Goal: Information Seeking & Learning: Learn about a topic

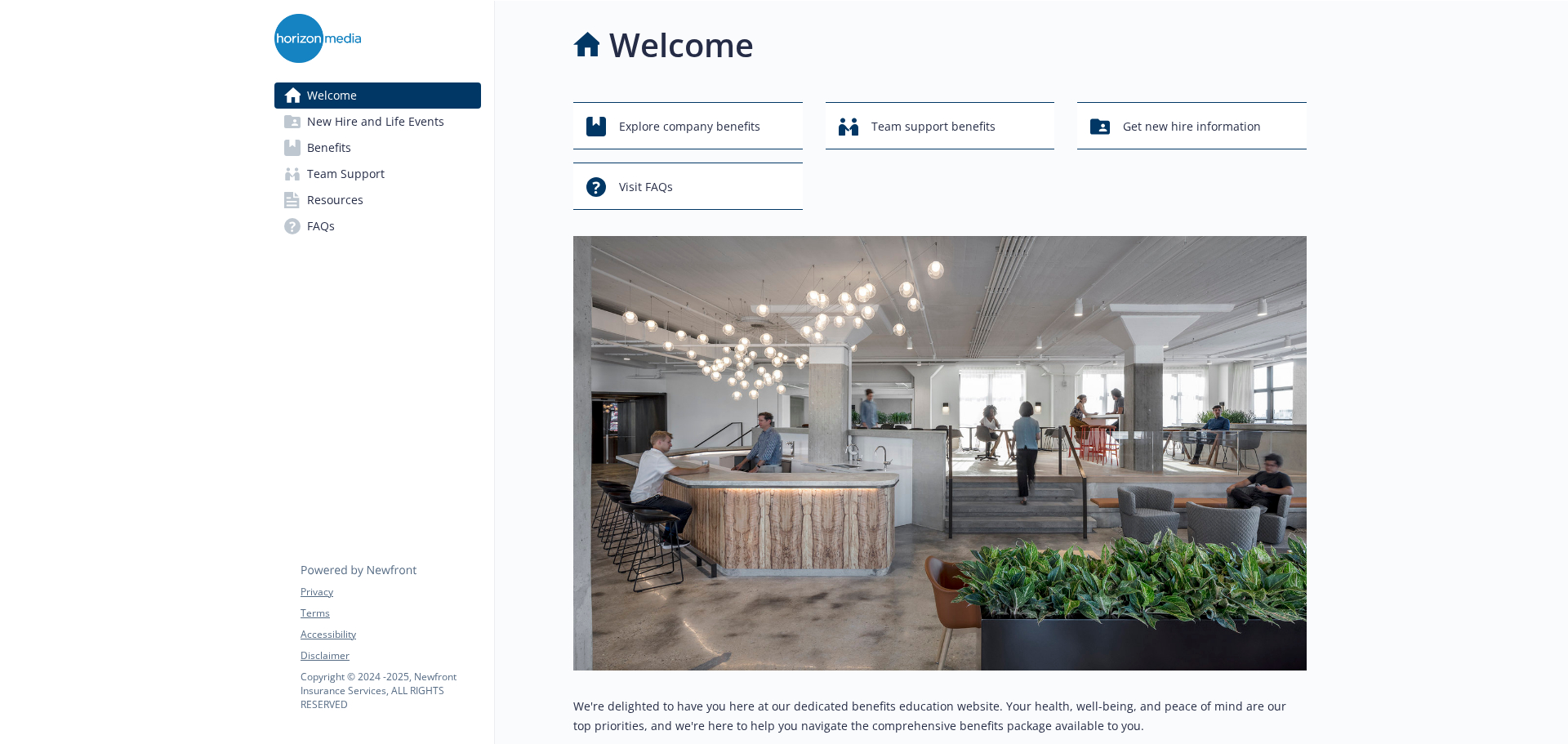
click at [346, 151] on span "Benefits" at bounding box center [330, 147] width 44 height 26
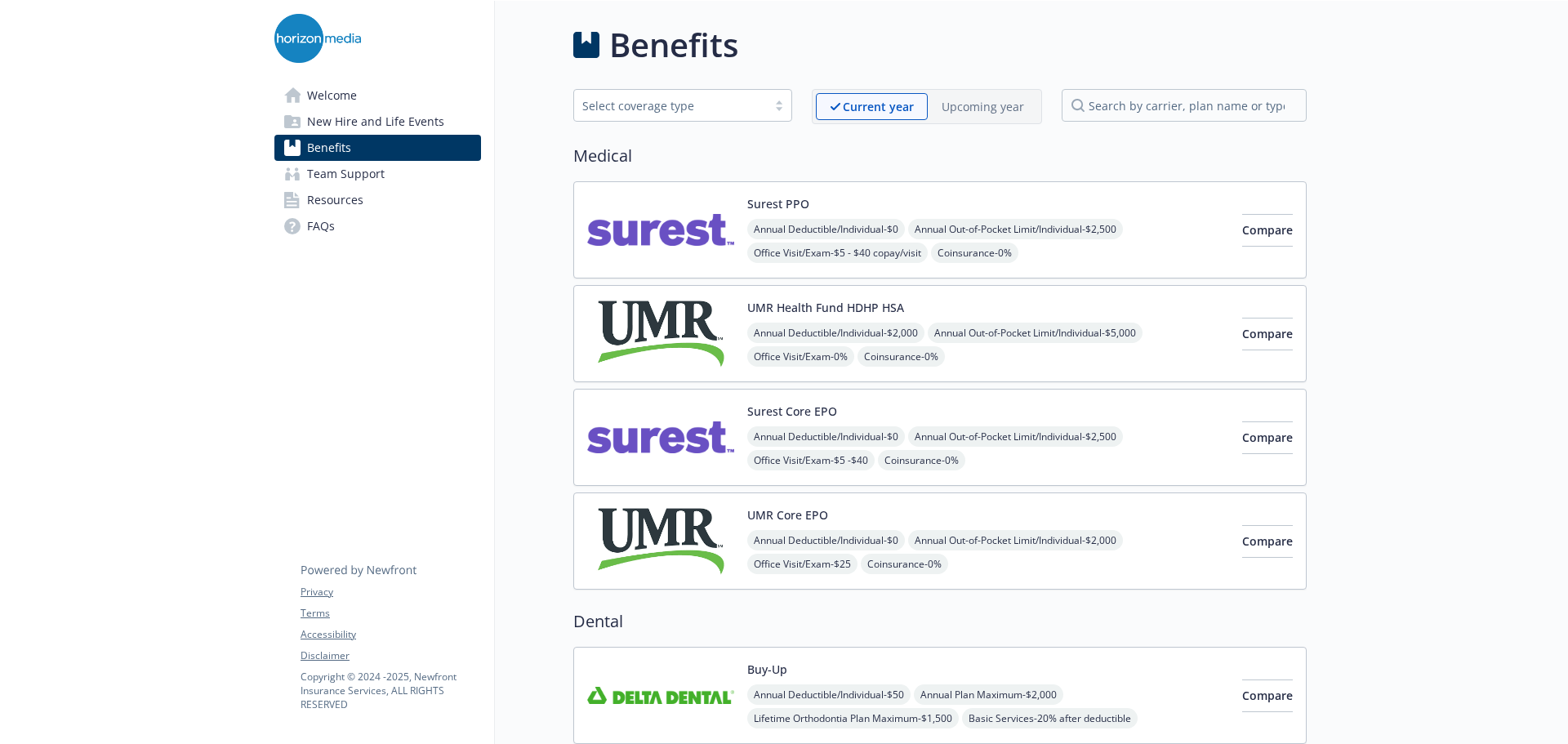
click at [342, 224] on link "FAQs" at bounding box center [378, 226] width 207 height 26
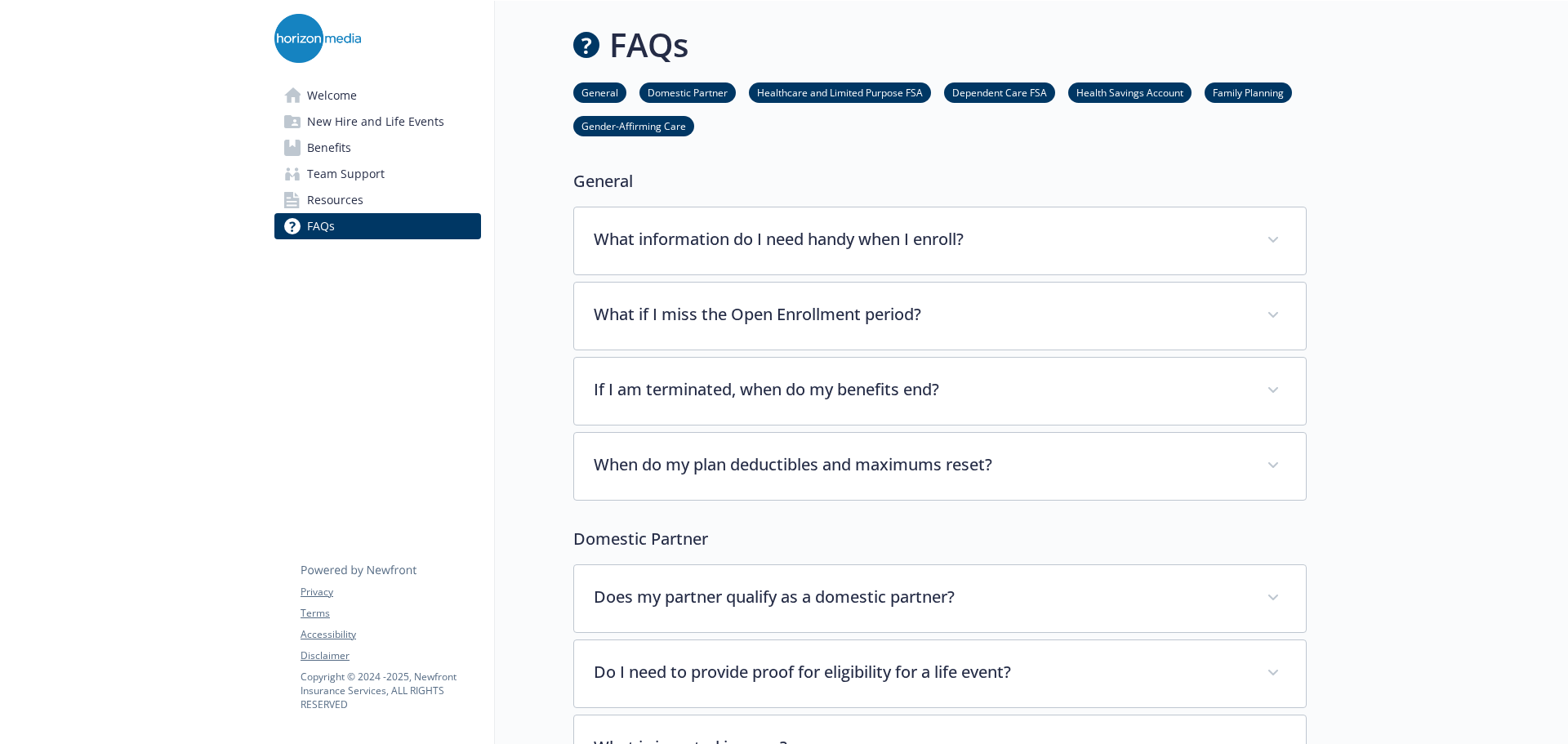
click at [1265, 93] on link "Family Planning" at bounding box center [1248, 92] width 87 height 15
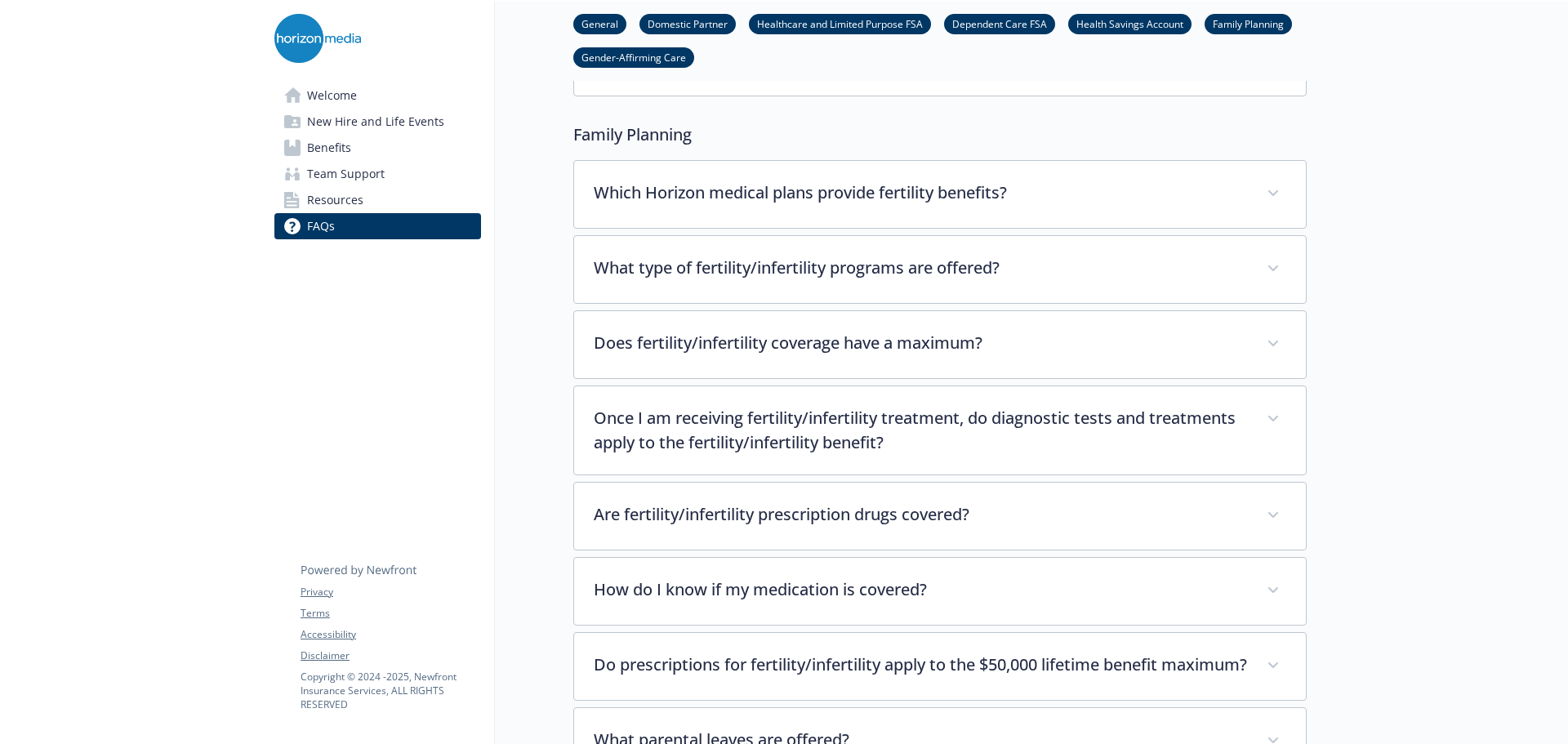
scroll to position [4074, 12]
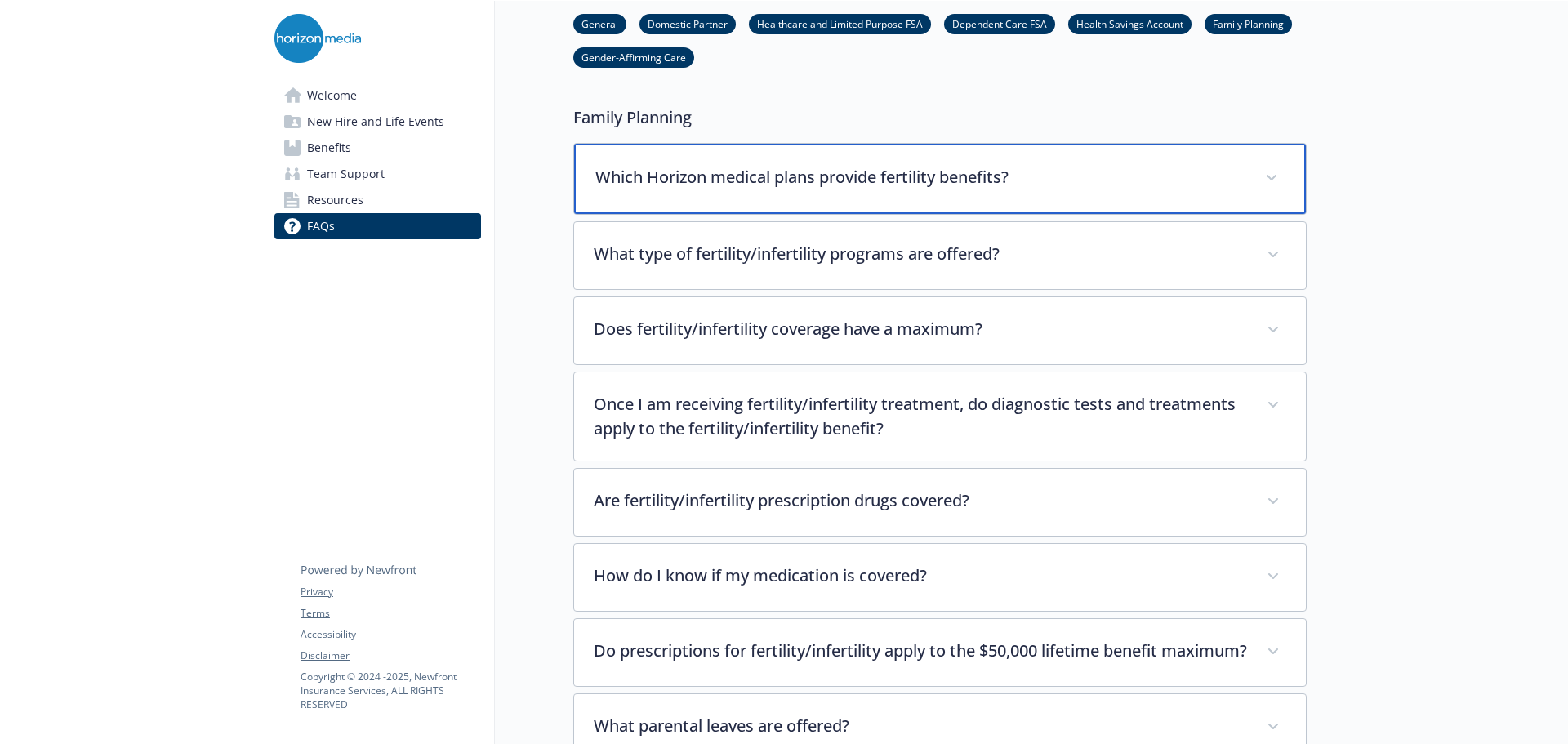
click at [1028, 181] on div "Which Horizon medical plans provide fertility benefits?" at bounding box center [941, 179] width 732 height 70
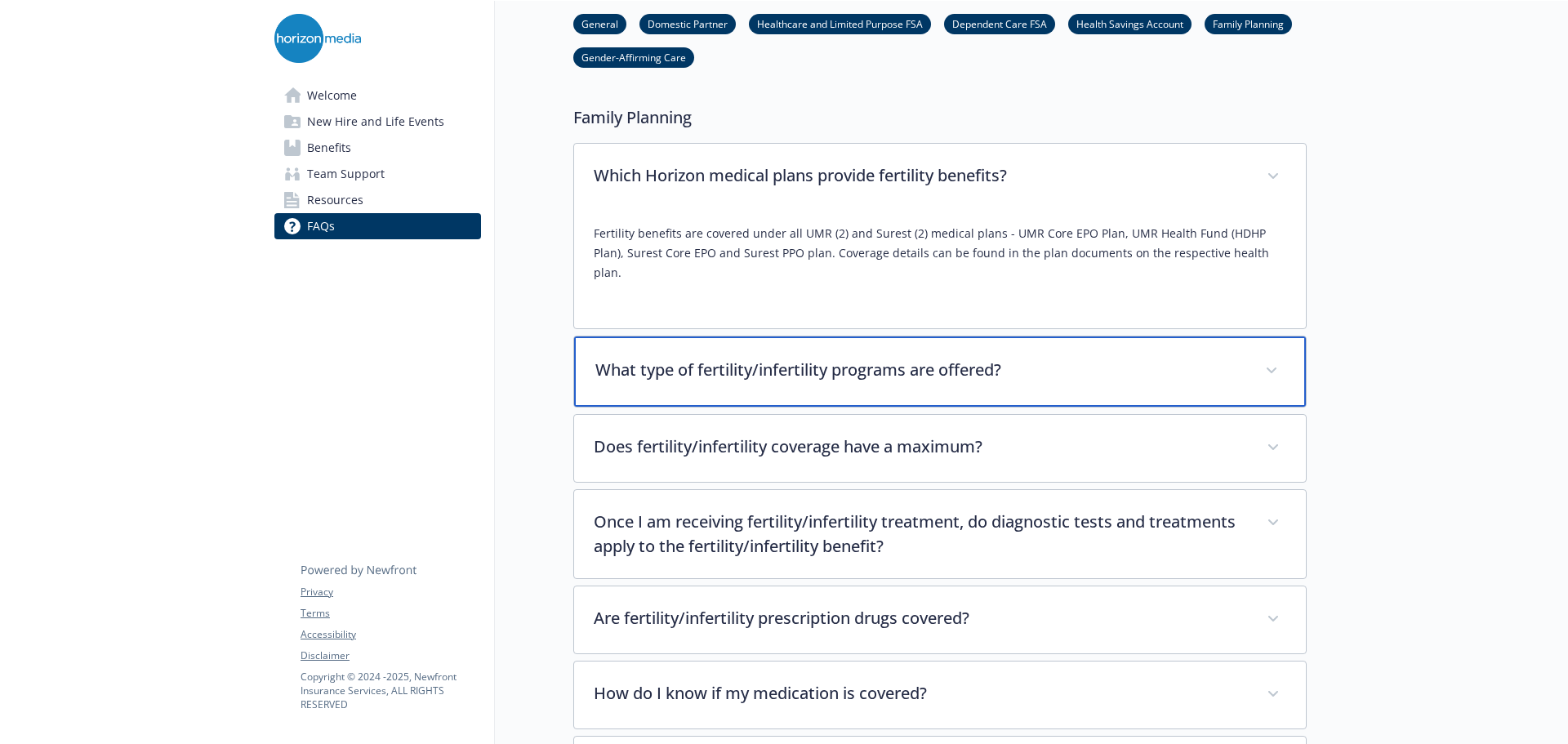
click at [1081, 346] on div "What type of fertility/infertility programs are offered?" at bounding box center [941, 371] width 732 height 70
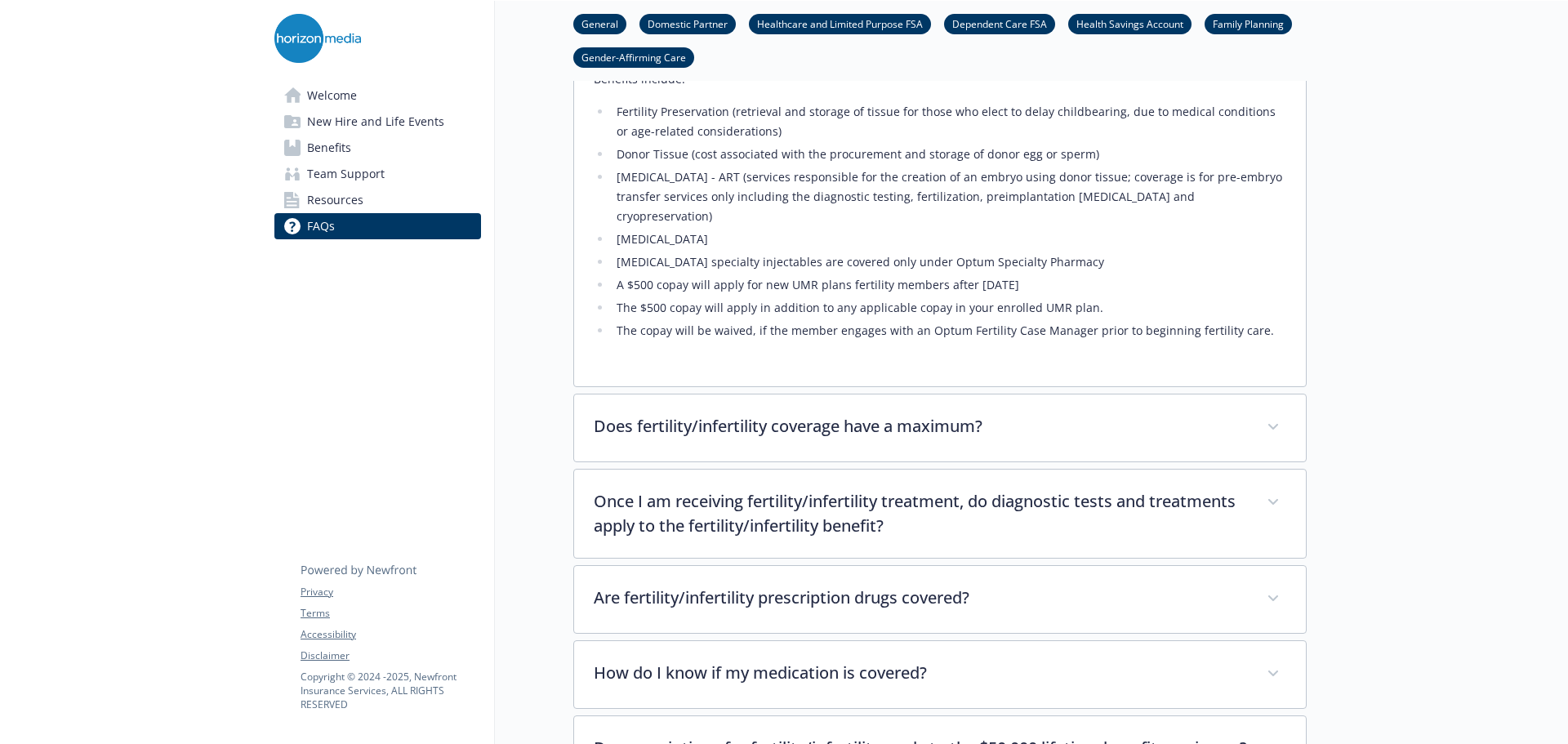
scroll to position [4482, 12]
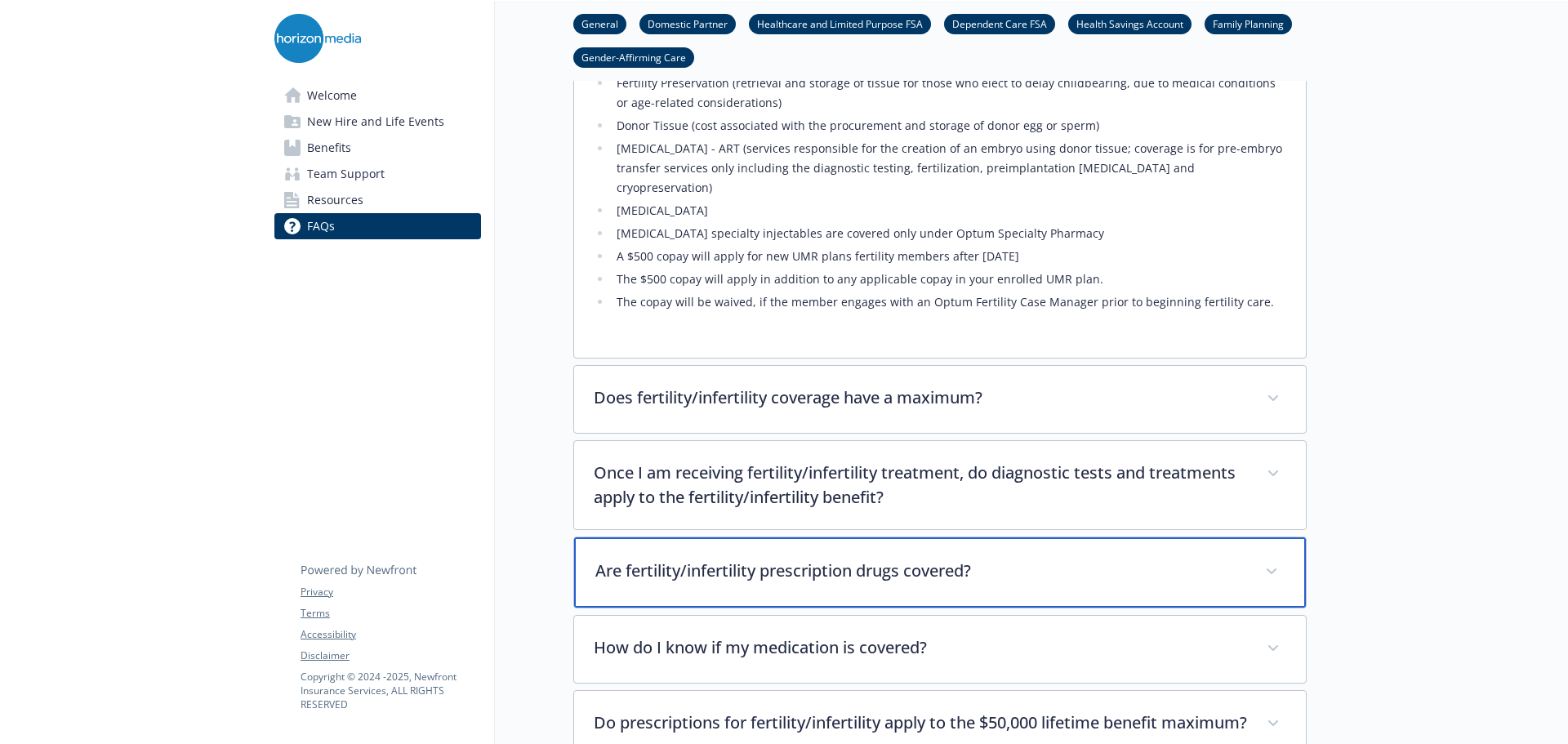
click at [1035, 558] on p "Are fertility/infertility prescription drugs covered?" at bounding box center [920, 570] width 650 height 24
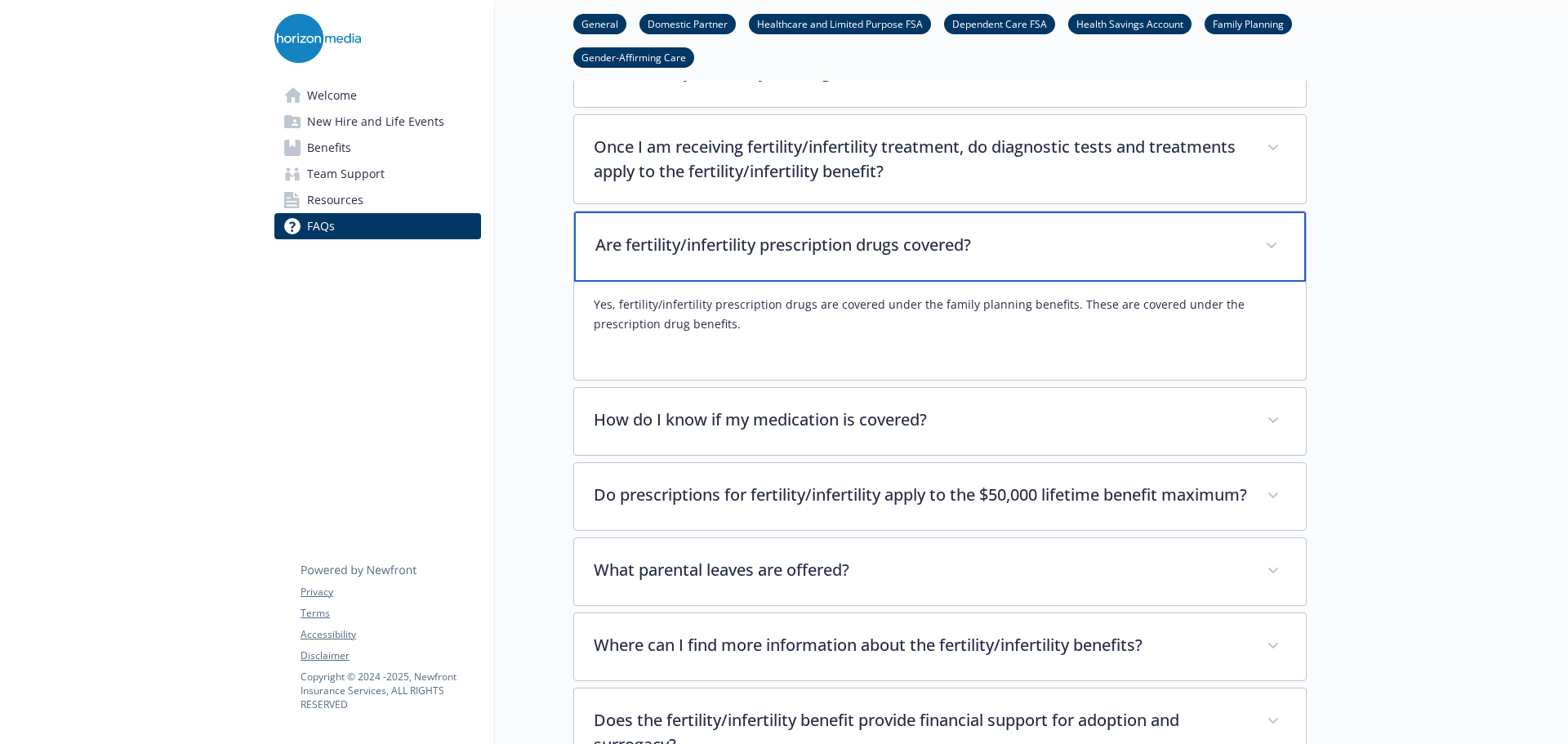
scroll to position [4809, 12]
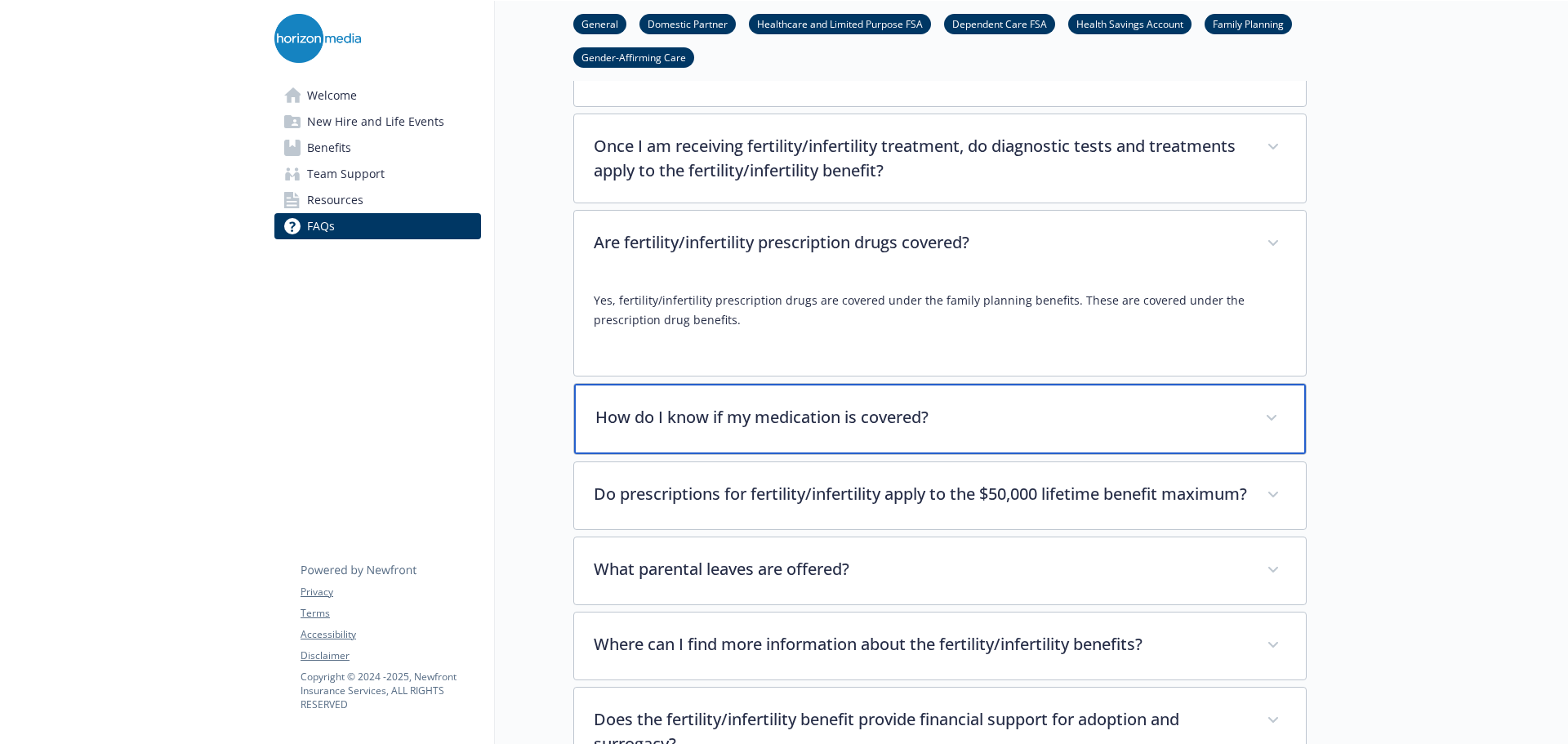
click at [1109, 406] on p "How do I know if my medication is covered?" at bounding box center [920, 417] width 650 height 24
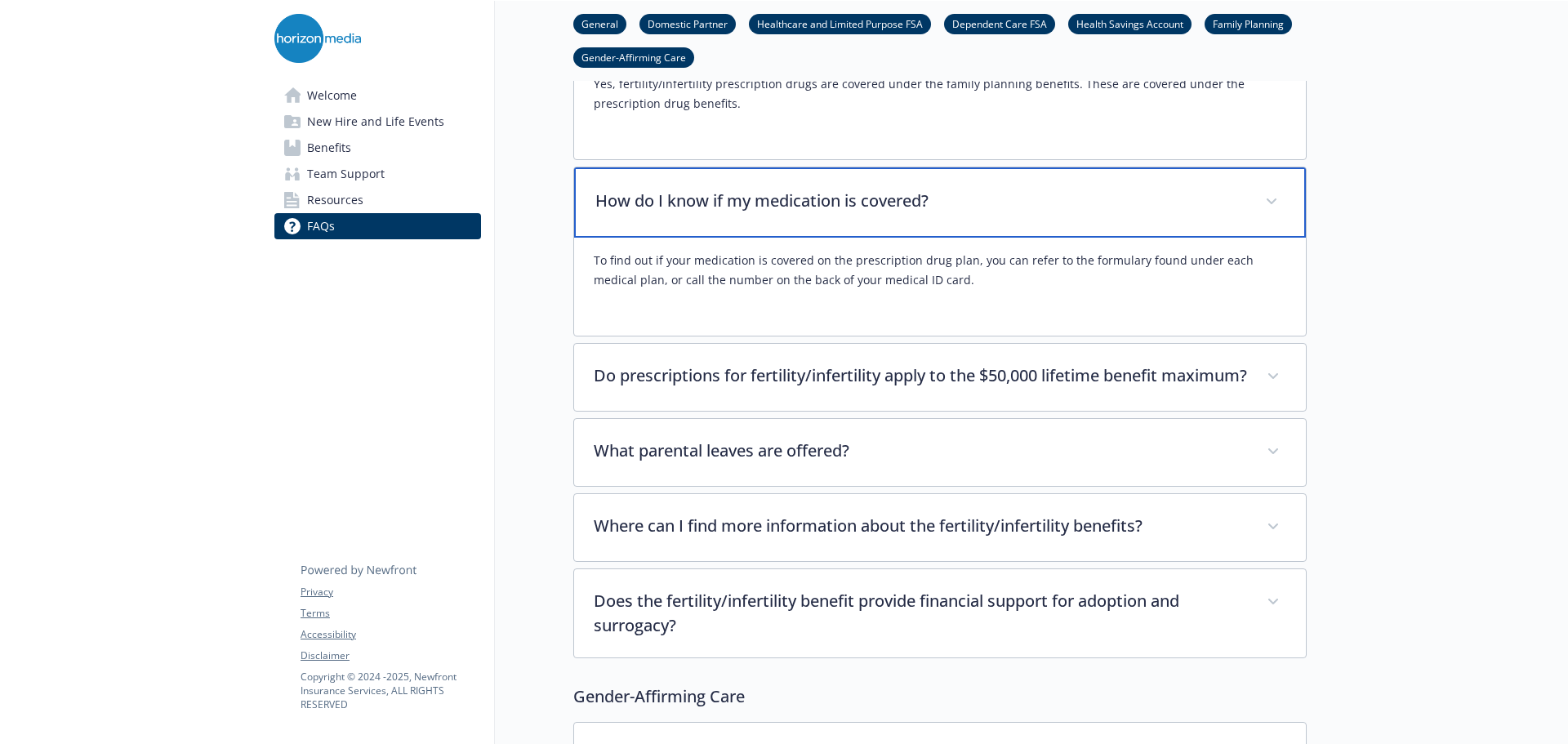
scroll to position [5054, 12]
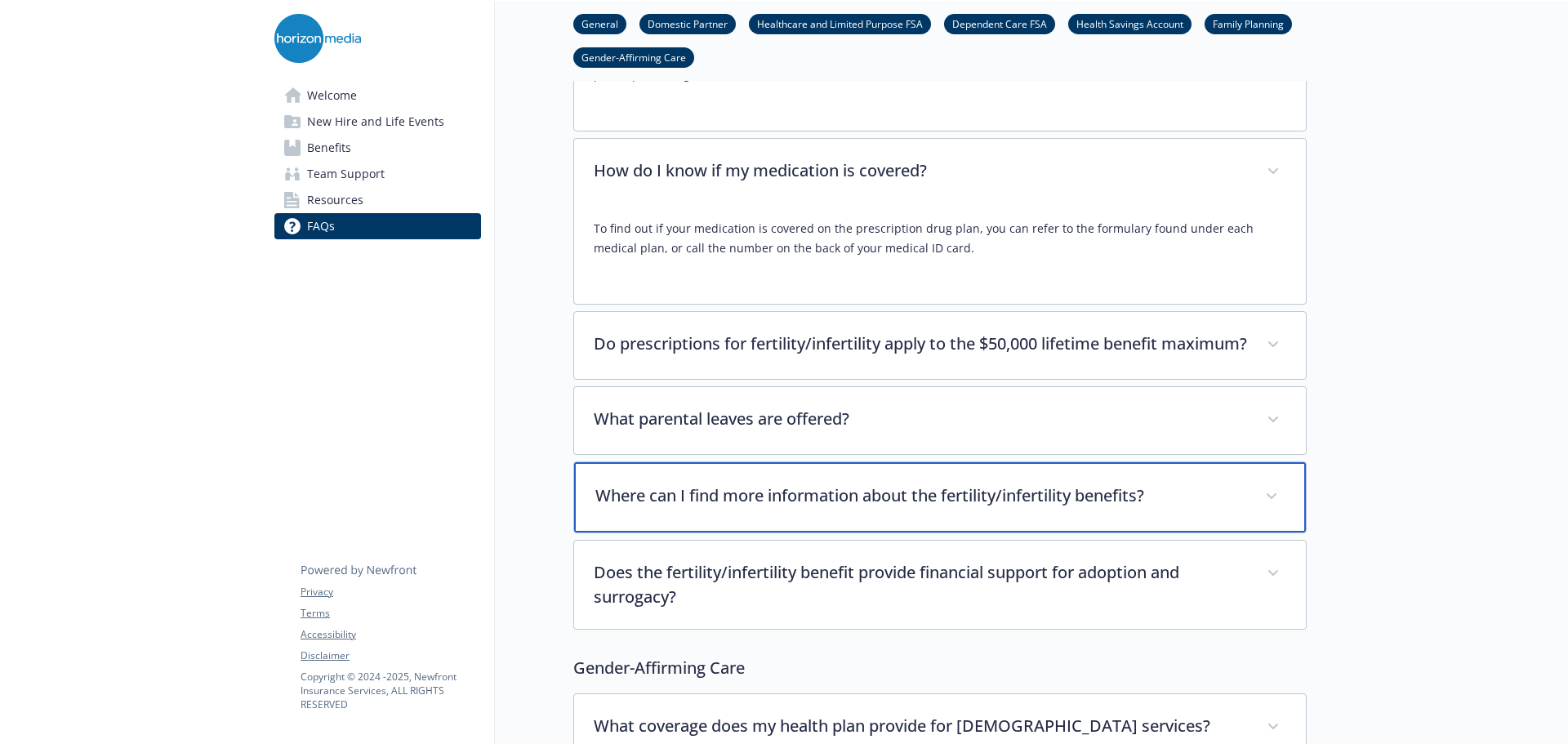
click at [1223, 500] on div "Where can I find more information about the fertility/infertility benefits?" at bounding box center [941, 497] width 732 height 70
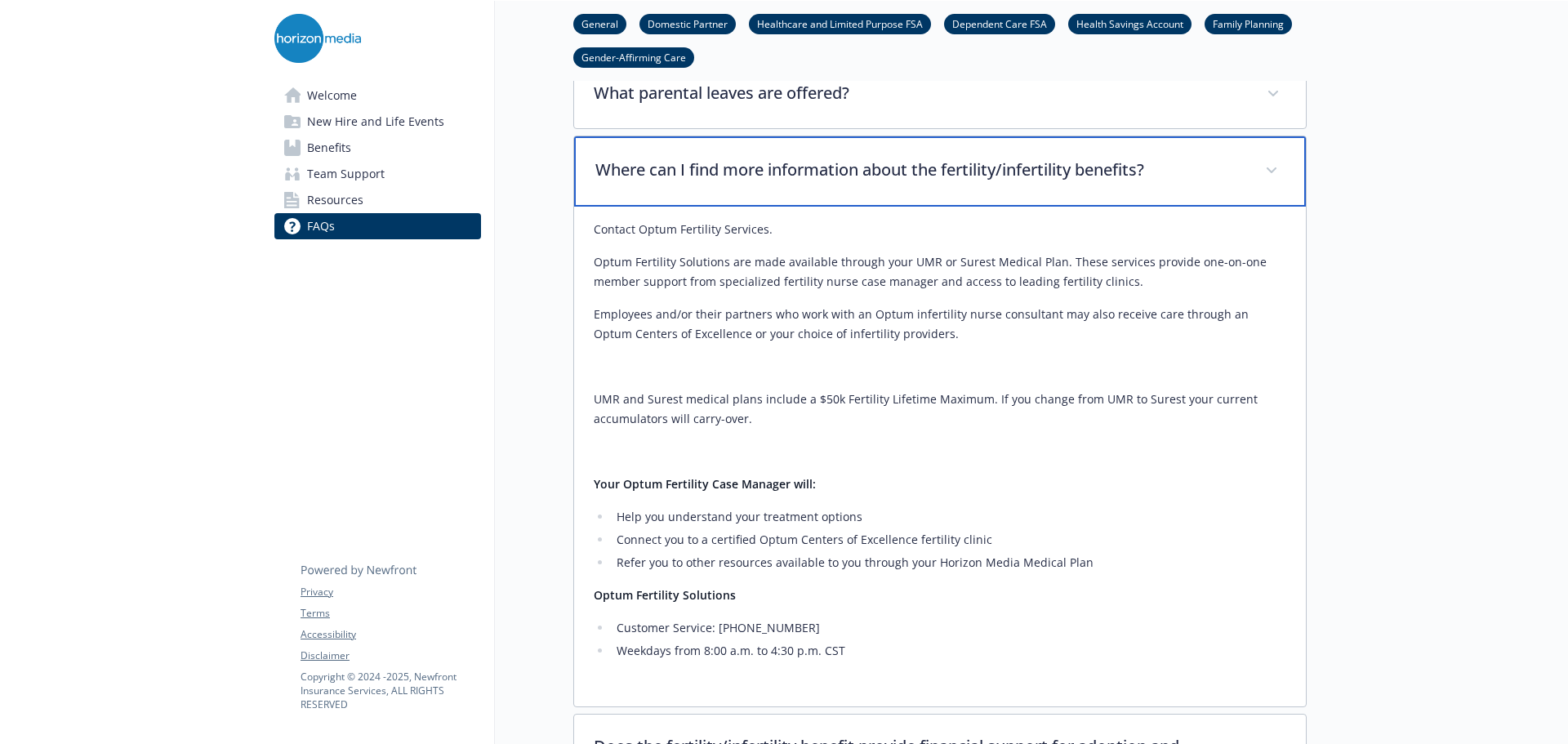
scroll to position [5381, 12]
